Goal: Contribute content

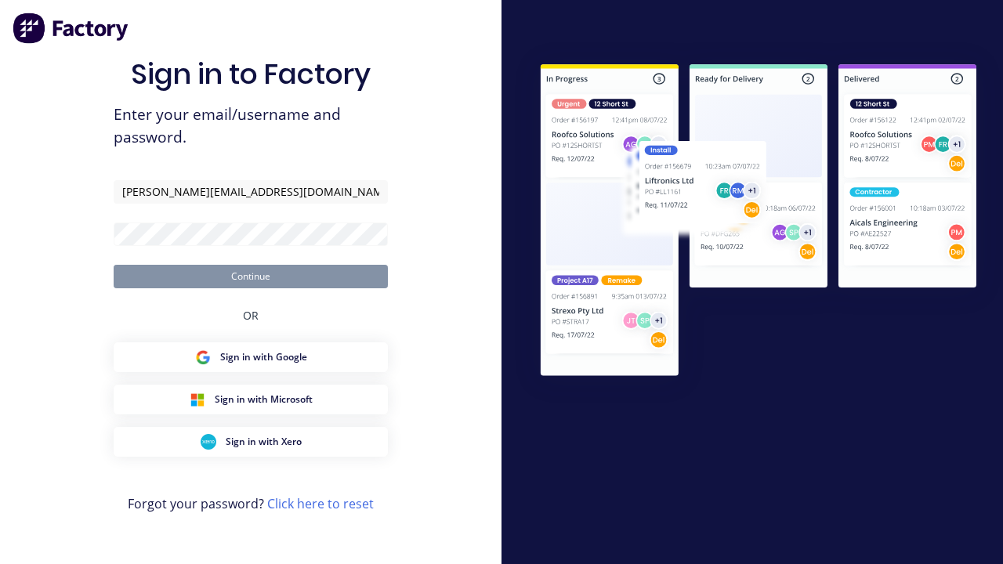
type input "[PERSON_NAME][EMAIL_ADDRESS][DOMAIN_NAME]"
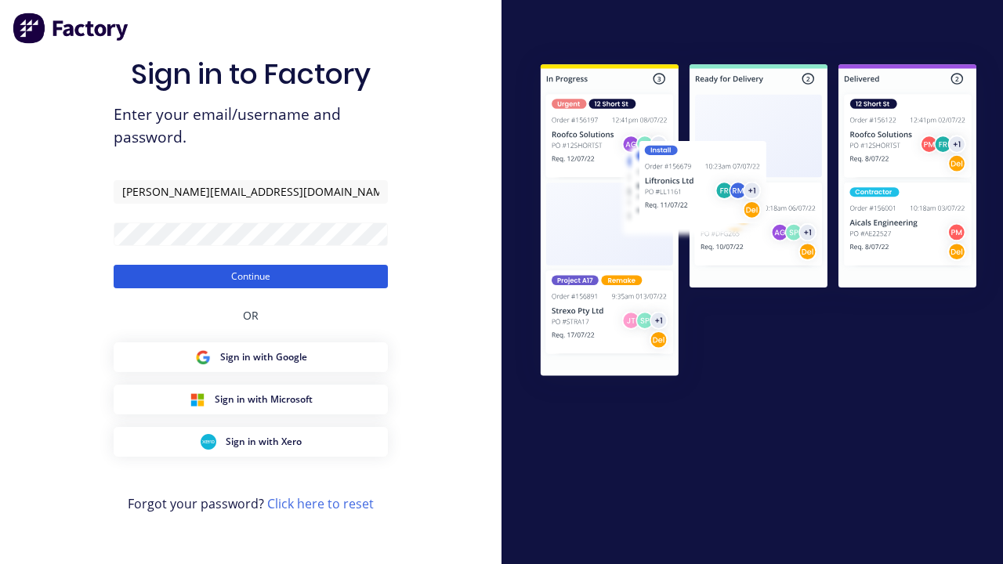
click at [251, 276] on button "Continue" at bounding box center [251, 277] width 274 height 24
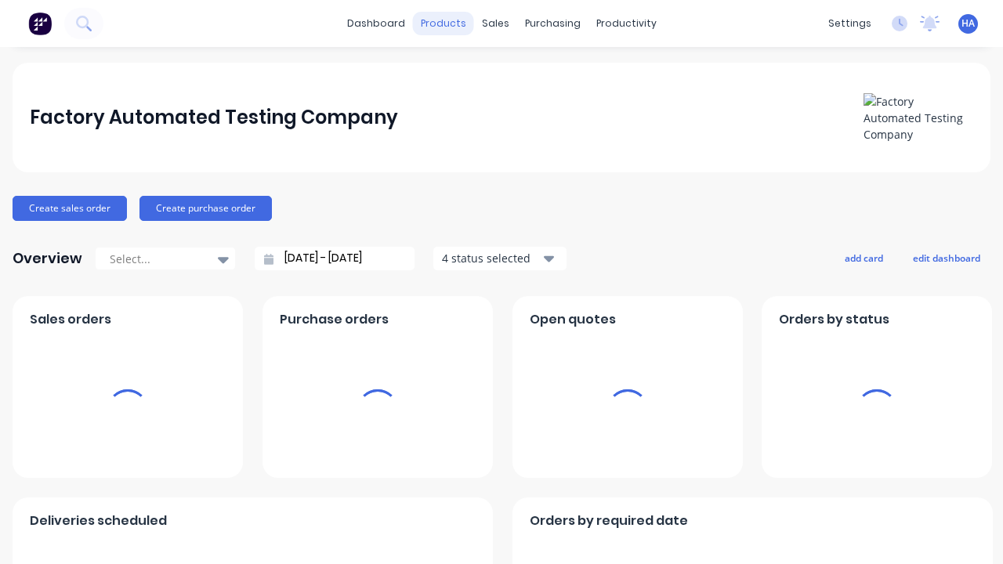
click at [445, 24] on div "products" at bounding box center [443, 24] width 61 height 24
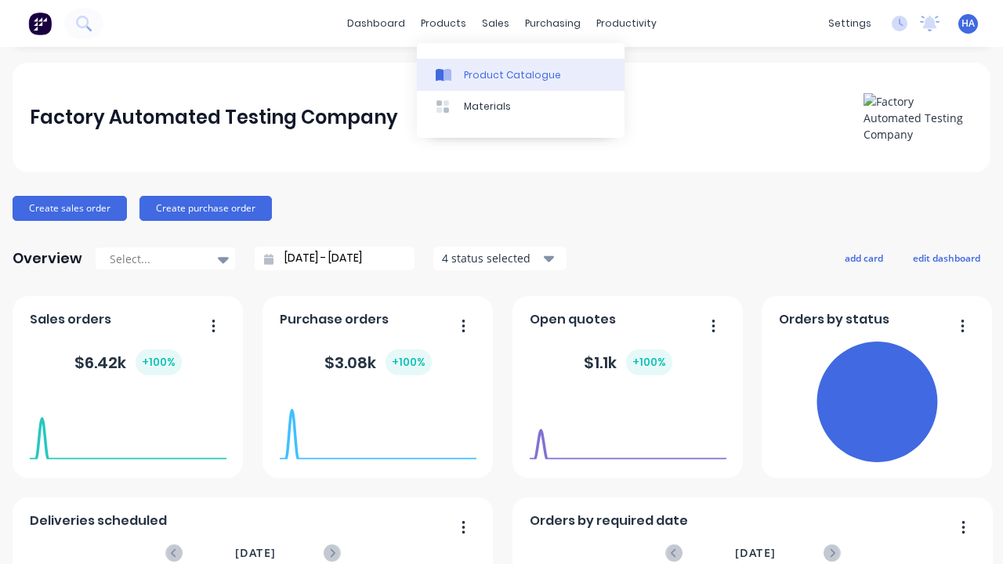
click at [520, 74] on div "Product Catalogue" at bounding box center [512, 75] width 97 height 14
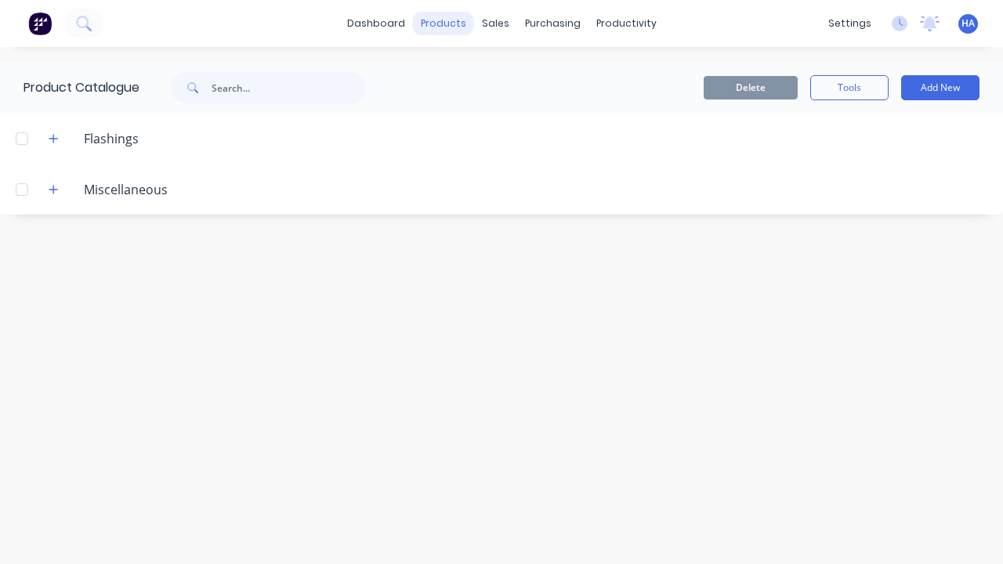
click at [445, 24] on div "products" at bounding box center [443, 24] width 61 height 24
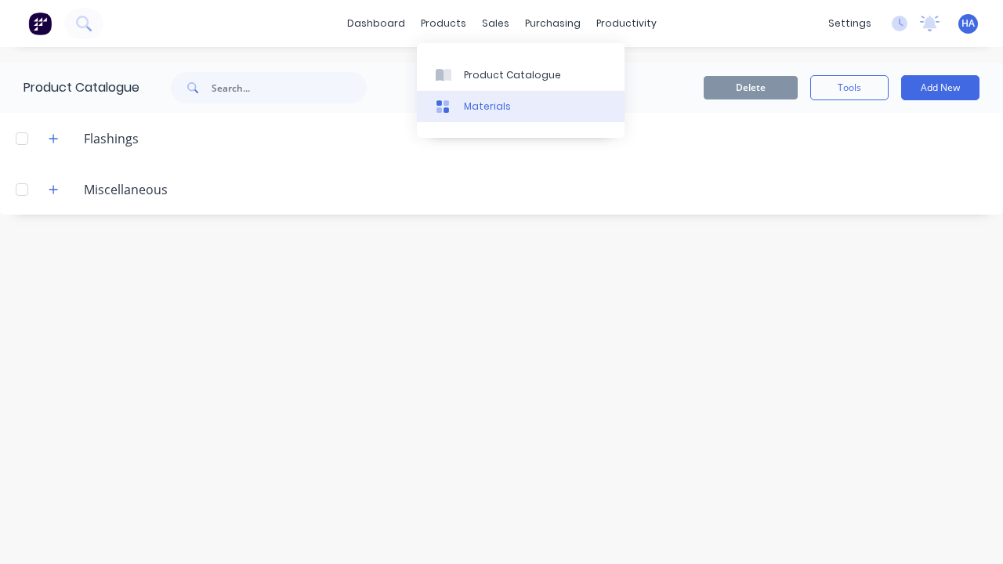
click at [520, 106] on link "Materials" at bounding box center [521, 106] width 208 height 31
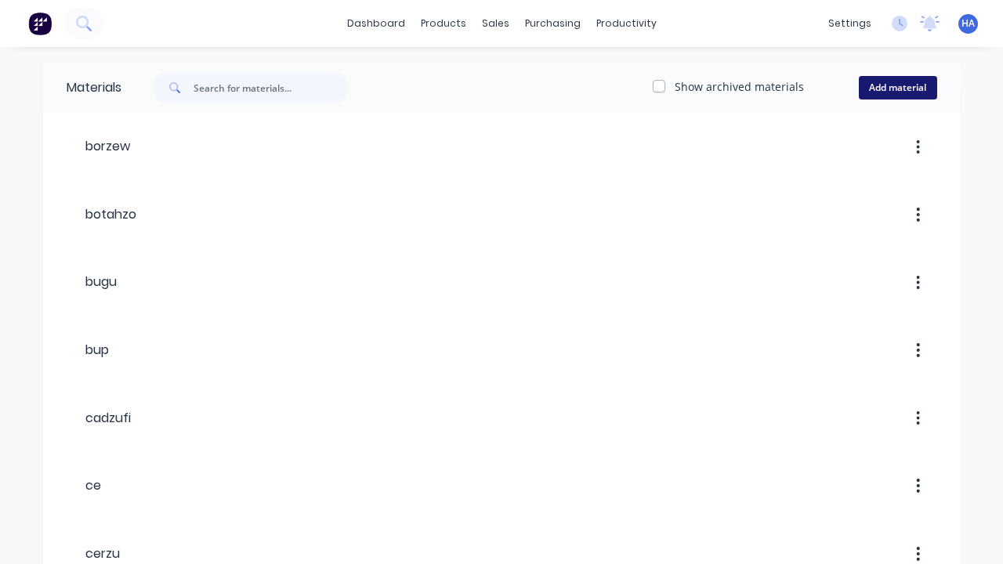
click at [897, 88] on button "Add material" at bounding box center [898, 88] width 78 height 24
